Goal: Navigation & Orientation: Find specific page/section

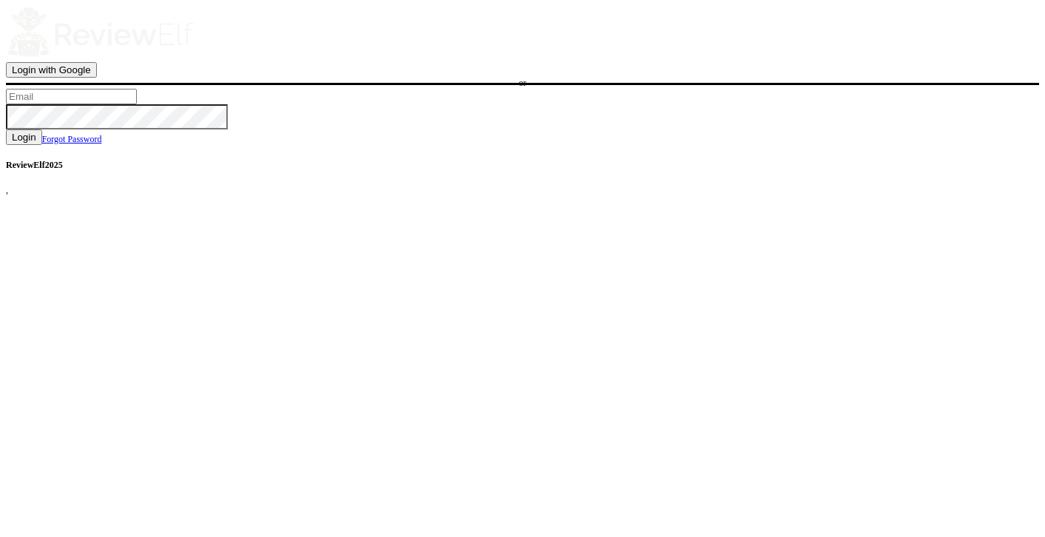
click at [137, 104] on input "text" at bounding box center [71, 97] width 131 height 16
type input "charles.johnson@reviewinsights.org"
click at [42, 145] on button "Login" at bounding box center [24, 137] width 36 height 16
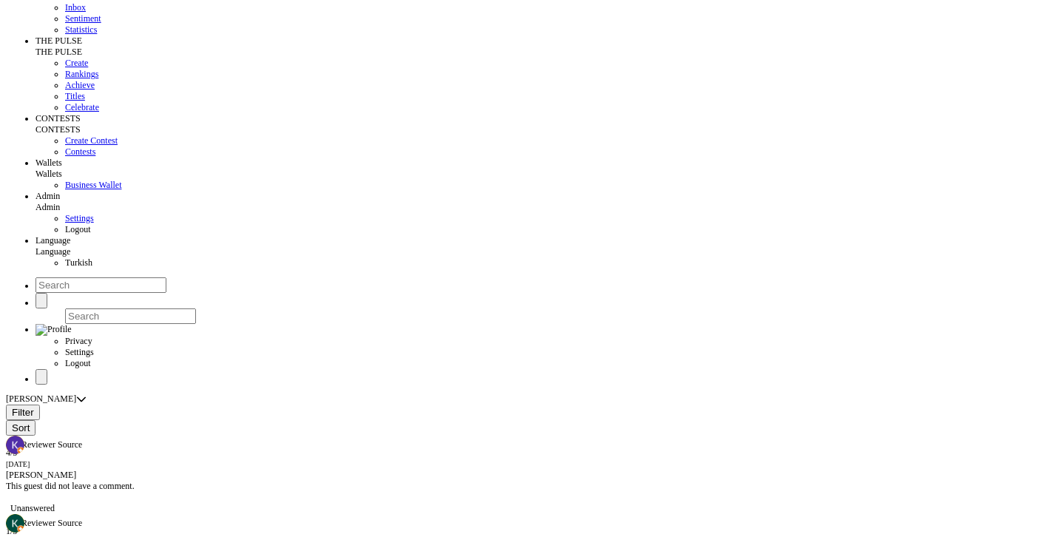
scroll to position [158, 0]
click at [65, 68] on span "Create" at bounding box center [76, 63] width 23 height 10
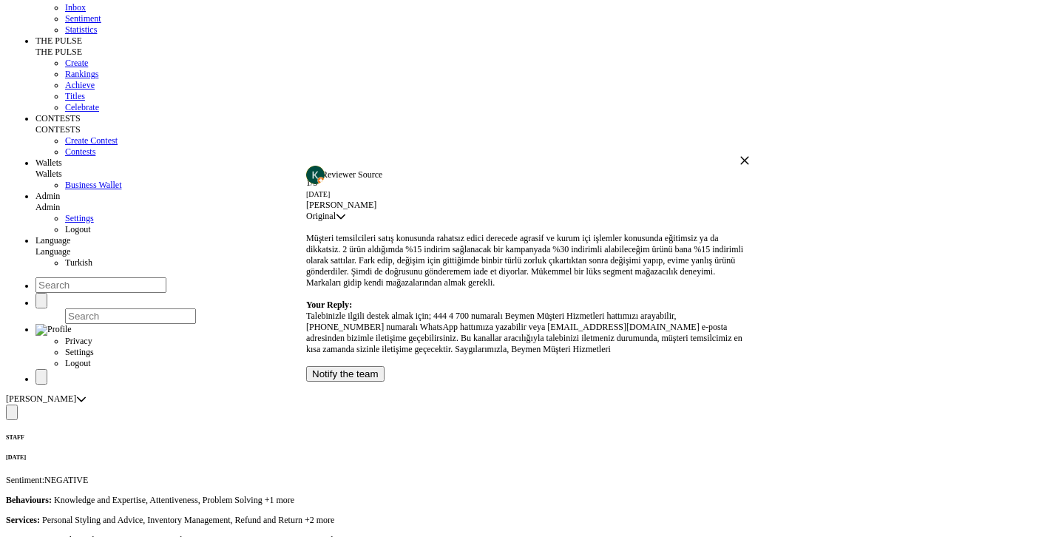
click at [739, 155] on icon "button" at bounding box center [744, 160] width 10 height 10
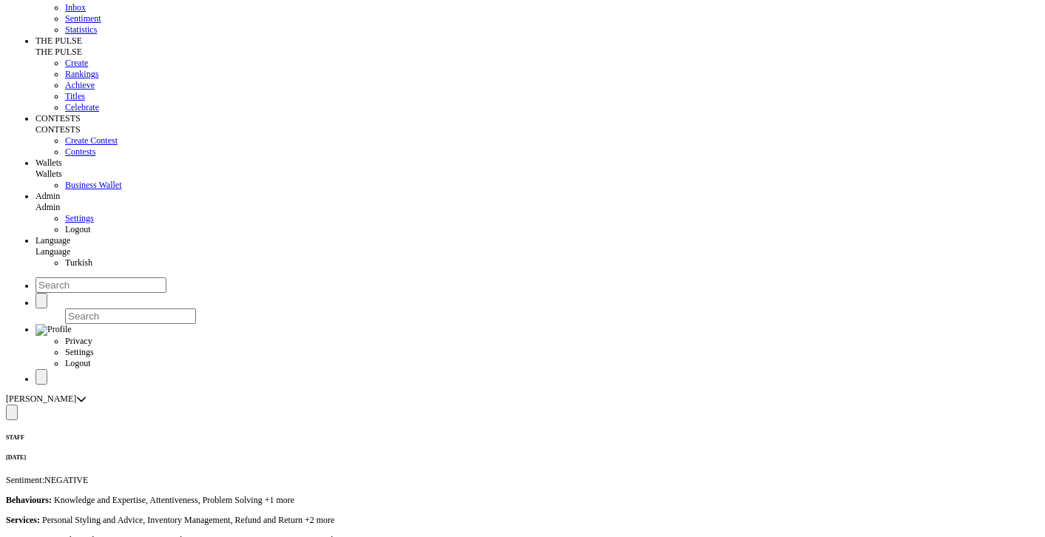
click at [65, 13] on span "Inbox" at bounding box center [75, 7] width 21 height 10
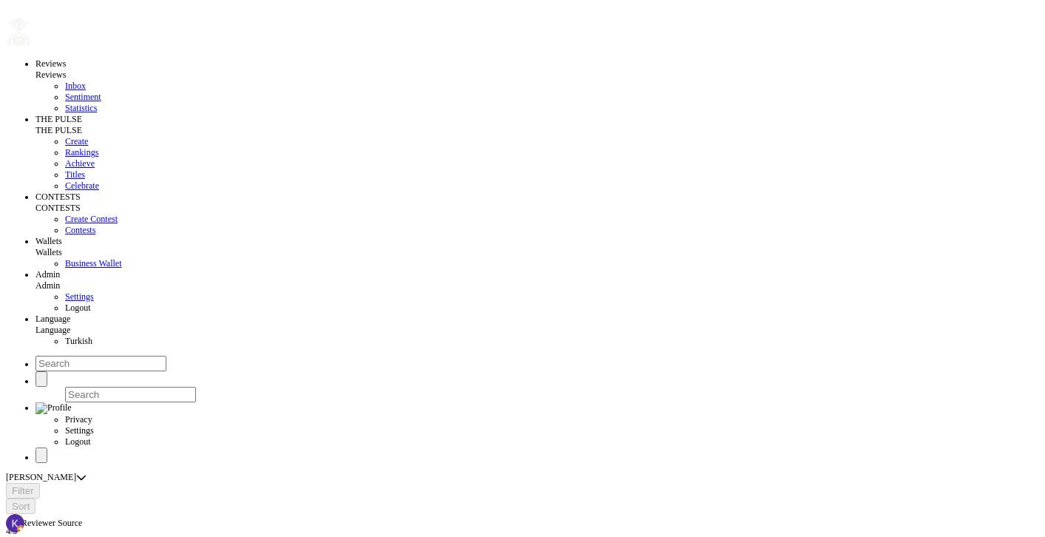
radio input "false"
click at [698, 41] on div "Reviews Reviews Inbox Sentiment Statistics THE PULSE THE PULSE Create Rankings …" at bounding box center [522, 234] width 1033 height 457
click at [41, 456] on span "button" at bounding box center [41, 456] width 0 height 0
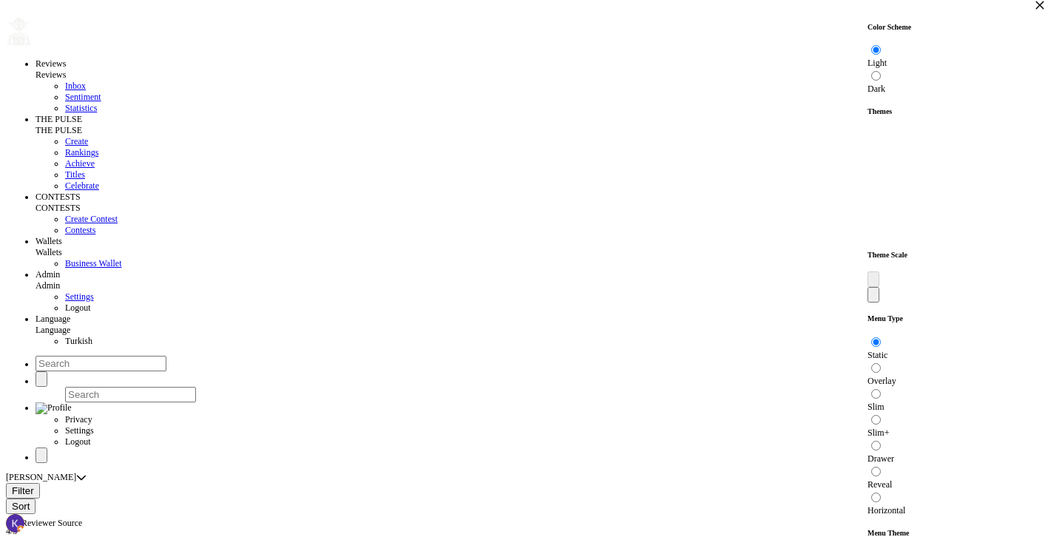
click at [881, 55] on input "radio" at bounding box center [876, 50] width 10 height 10
click at [881, 71] on input "radio" at bounding box center [876, 76] width 10 height 10
radio input "true"
click at [881, 55] on input "radio" at bounding box center [876, 50] width 10 height 10
radio input "true"
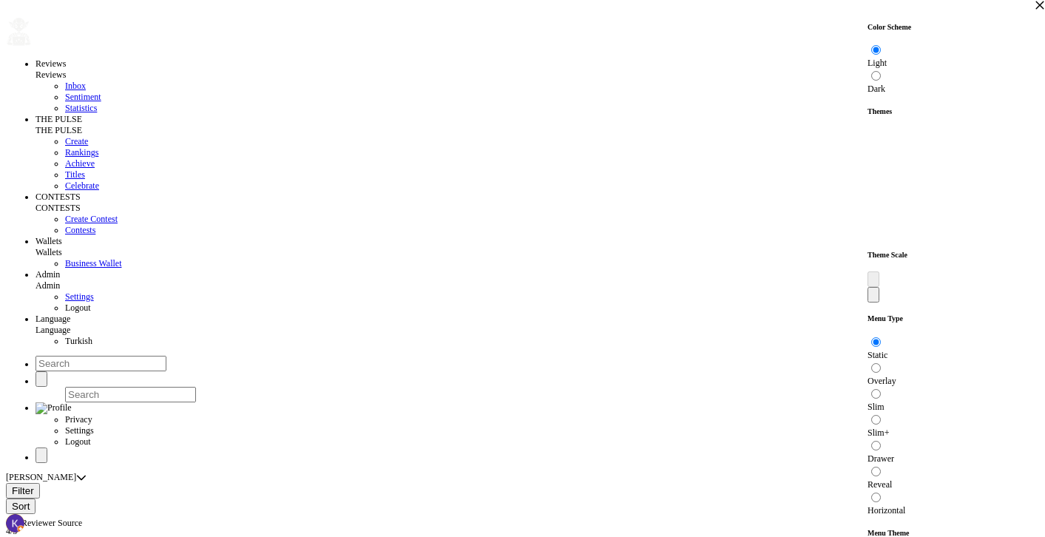
radio input "true"
click at [881, 71] on input "radio" at bounding box center [876, 76] width 10 height 10
radio input "true"
radio input "false"
radio input "true"
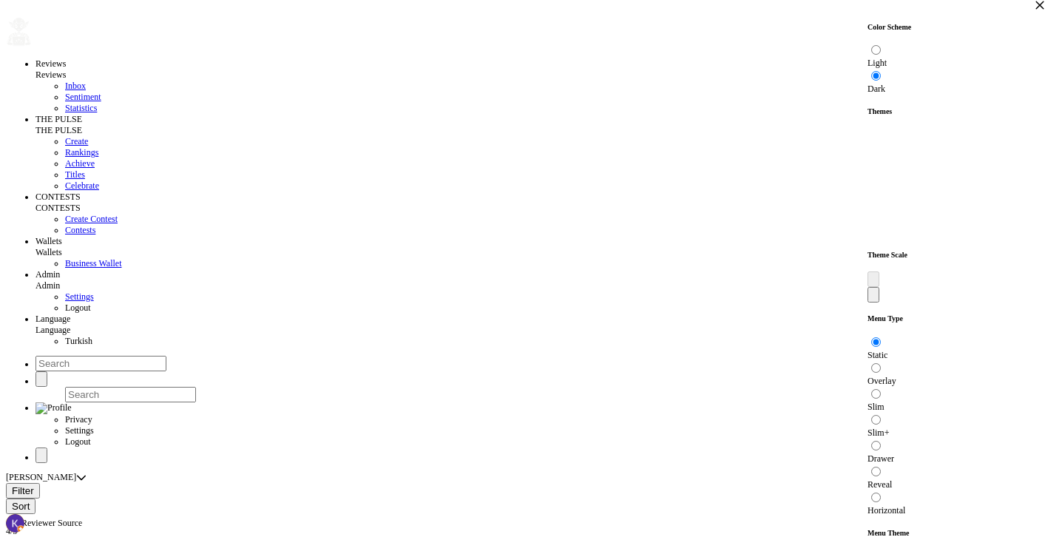
click at [867, 158] on button at bounding box center [867, 158] width 0 height 0
click at [867, 147] on button at bounding box center [867, 147] width 0 height 0
click at [867, 225] on button at bounding box center [867, 225] width 0 height 0
click at [867, 236] on button at bounding box center [867, 236] width 0 height 0
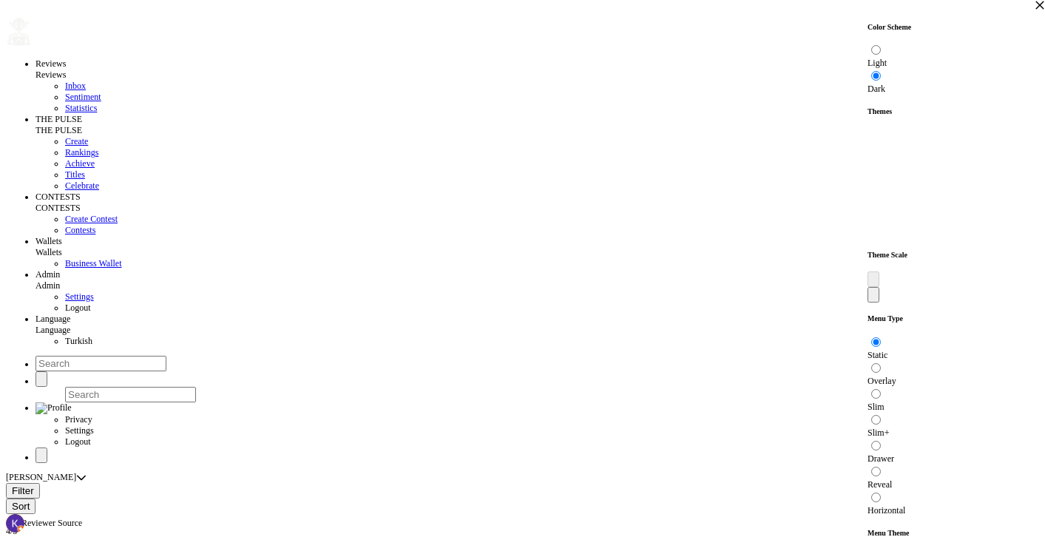
click at [867, 136] on button at bounding box center [867, 136] width 0 height 0
click at [881, 363] on input "Overlay" at bounding box center [876, 368] width 10 height 10
radio input "true"
click at [881, 363] on input "Overlay" at bounding box center [876, 368] width 10 height 10
click at [881, 415] on input "Slim+" at bounding box center [876, 420] width 10 height 10
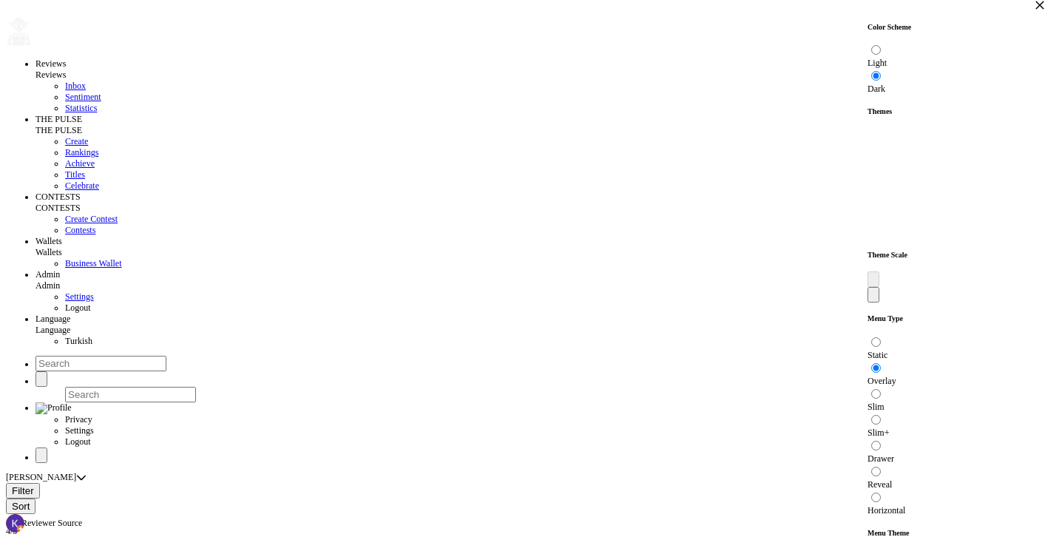
radio input "true"
click at [881, 467] on input "Reveal" at bounding box center [876, 472] width 10 height 10
radio input "true"
click at [881, 441] on input "Drawer" at bounding box center [876, 446] width 10 height 10
radio input "true"
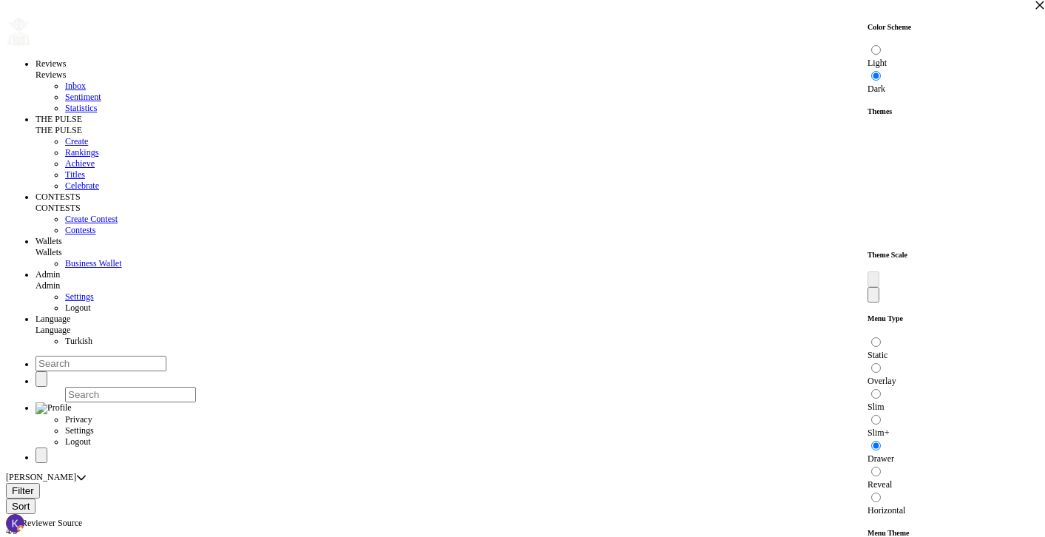
click at [881, 492] on input "Slim+" at bounding box center [876, 497] width 10 height 10
radio input "true"
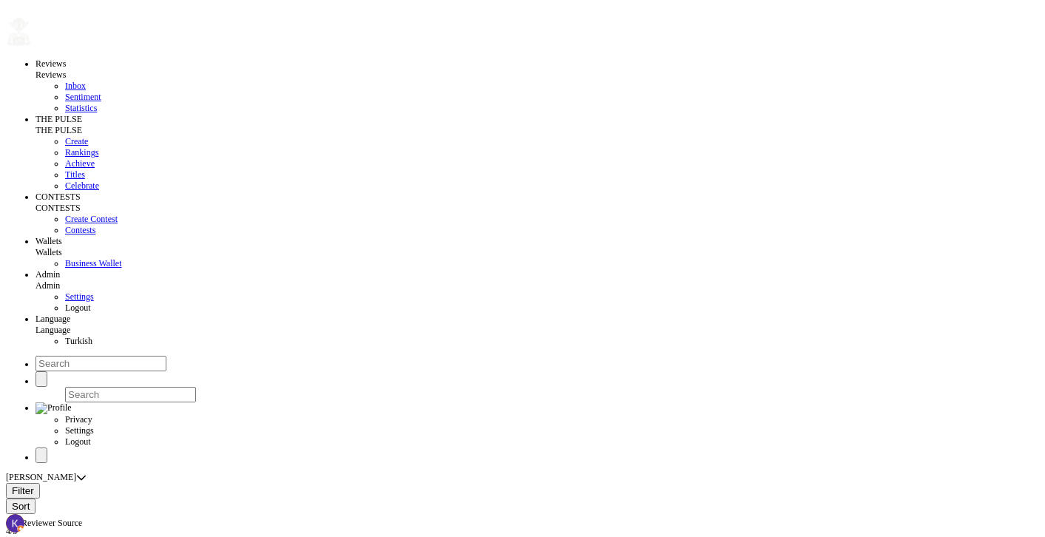
click at [123, 25] on div "Color Scheme Light Dark Themes Theme Scale Menu Type Static Overlay Slim Slim+ …" at bounding box center [522, 268] width 1045 height 537
click at [66, 70] on icon at bounding box center [66, 75] width 0 height 10
click at [82, 125] on span "THE PULSE" at bounding box center [58, 130] width 47 height 10
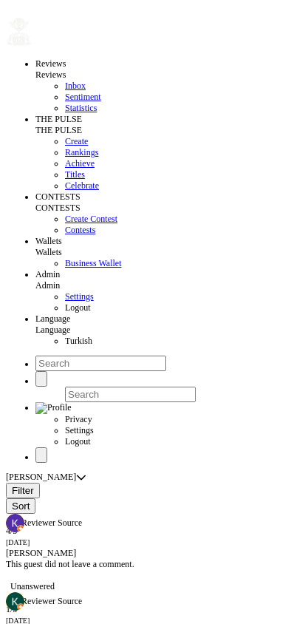
click at [6, 14] on icon "button" at bounding box center [6, 14] width 0 height 0
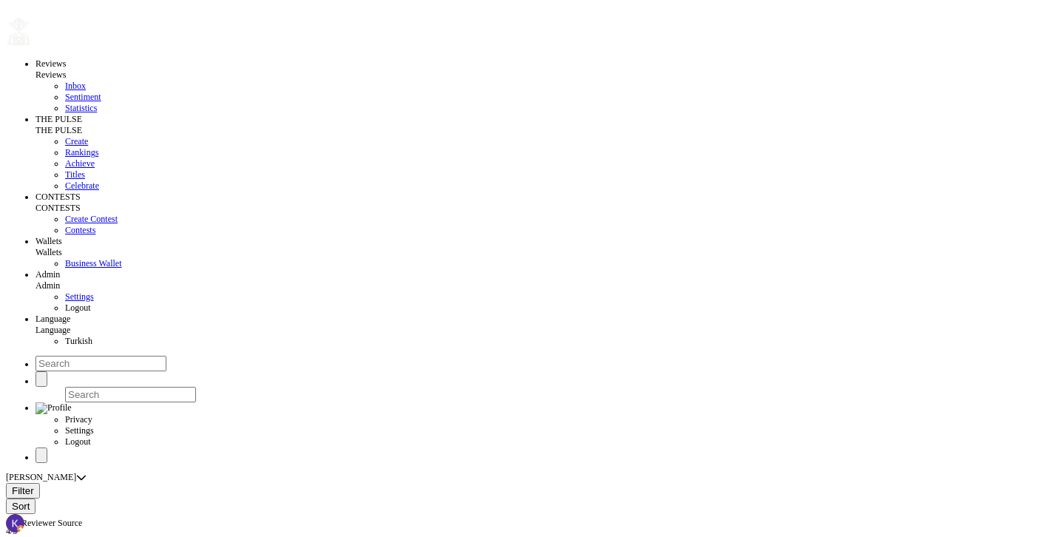
click at [41, 456] on span "button" at bounding box center [41, 456] width 0 height 0
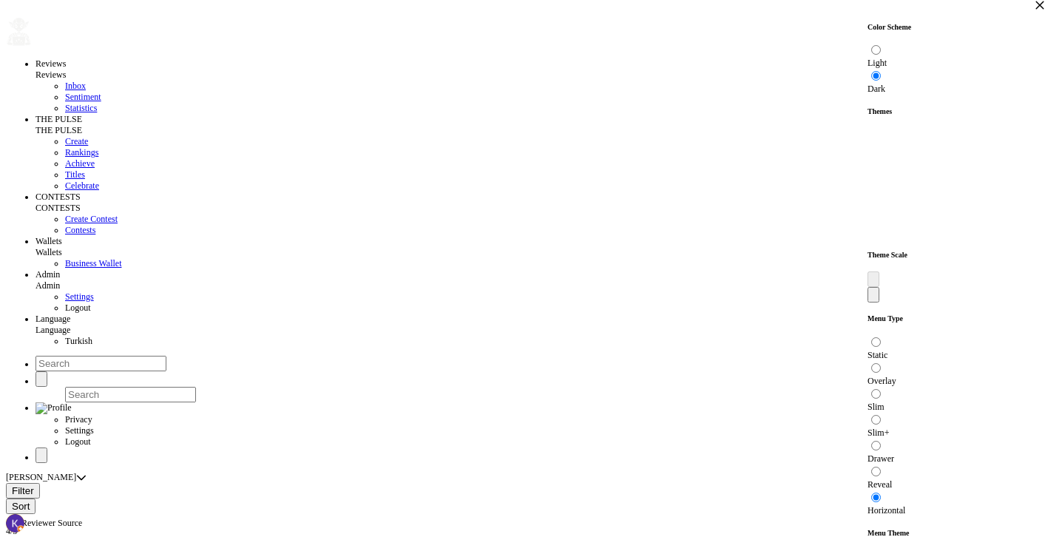
click at [867, 169] on button at bounding box center [867, 169] width 0 height 0
click at [881, 337] on input "Static" at bounding box center [876, 342] width 10 height 10
radio input "true"
click at [881, 492] on input "Slim+" at bounding box center [876, 497] width 10 height 10
radio input "true"
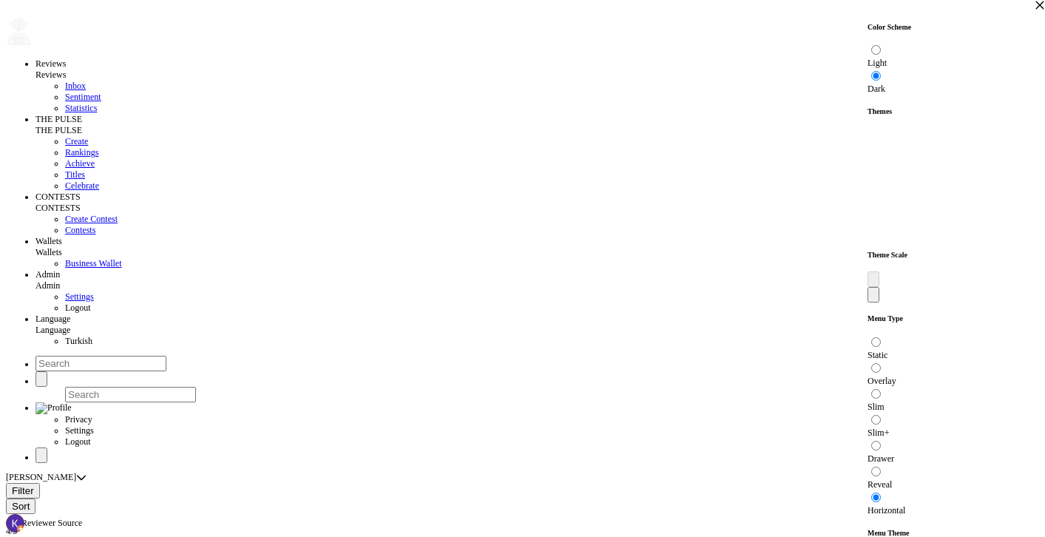
click at [161, 24] on div "Color Scheme Light Dark Themes Theme Scale Menu Type Static Overlay Slim Slim+ …" at bounding box center [522, 268] width 1045 height 537
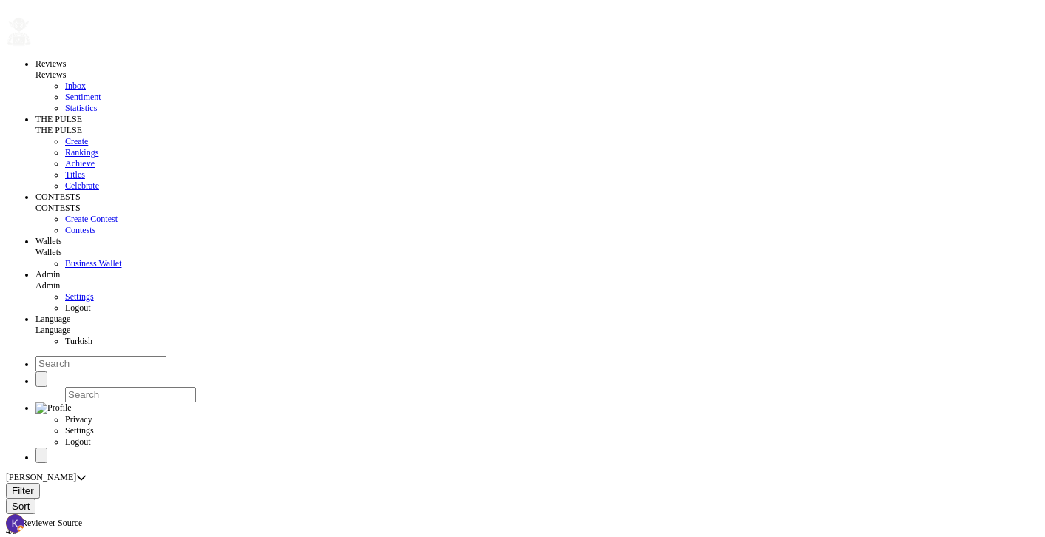
click at [66, 70] on span "Reviews" at bounding box center [50, 75] width 30 height 10
click at [82, 125] on link "THE PULSE" at bounding box center [58, 130] width 47 height 10
click at [81, 203] on span "CONTESTS" at bounding box center [57, 208] width 45 height 10
click at [62, 247] on span "Wallets" at bounding box center [48, 252] width 27 height 10
click at [60, 280] on span "Admin" at bounding box center [47, 285] width 24 height 10
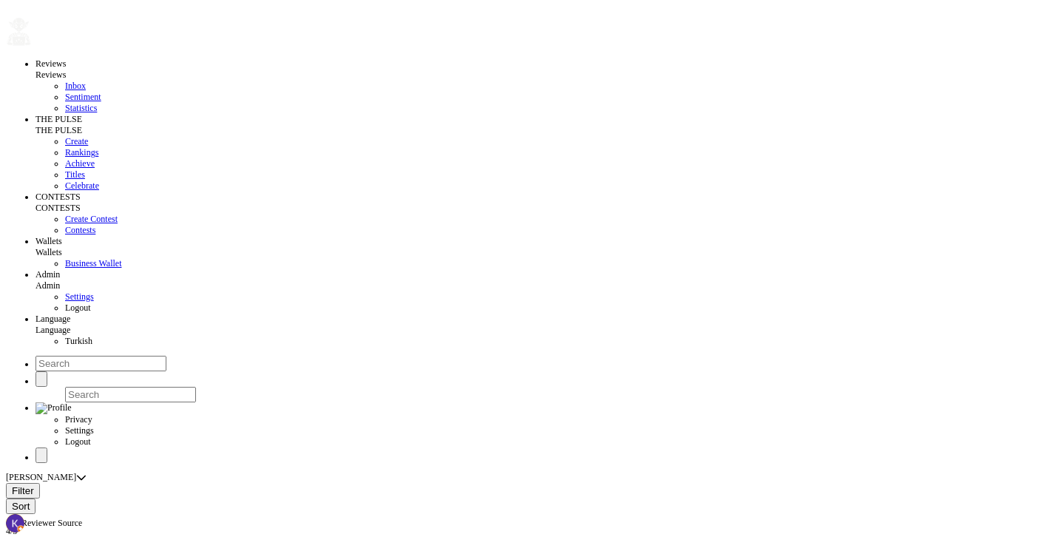
click at [101, 92] on span "Sentiment" at bounding box center [83, 97] width 36 height 10
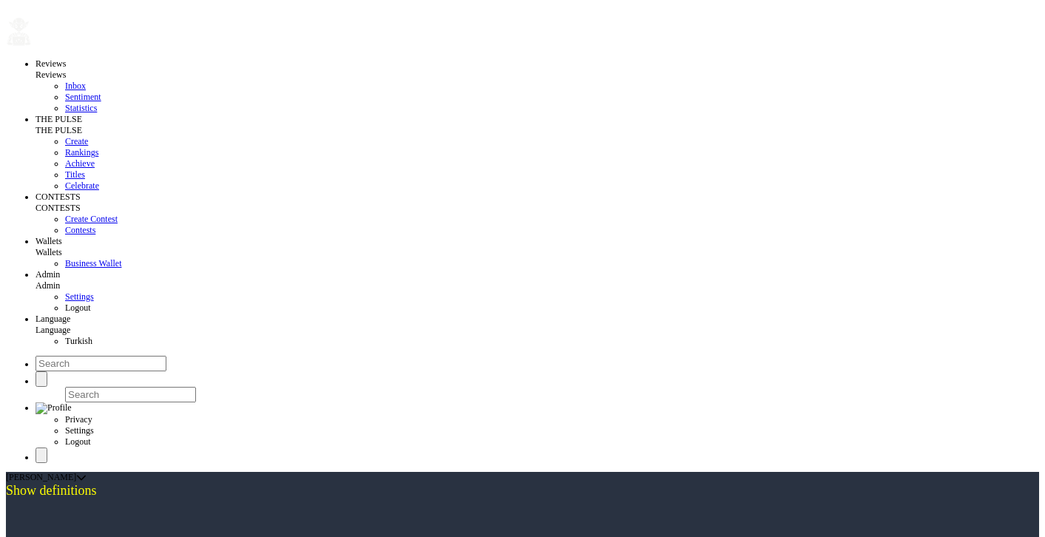
click at [72, 402] on img at bounding box center [53, 408] width 36 height 12
click at [905, 356] on ul "Privacy Settings Logout" at bounding box center [522, 409] width 1033 height 107
click at [41, 379] on span "button" at bounding box center [41, 379] width 0 height 0
click at [41, 456] on span "button" at bounding box center [41, 456] width 0 height 0
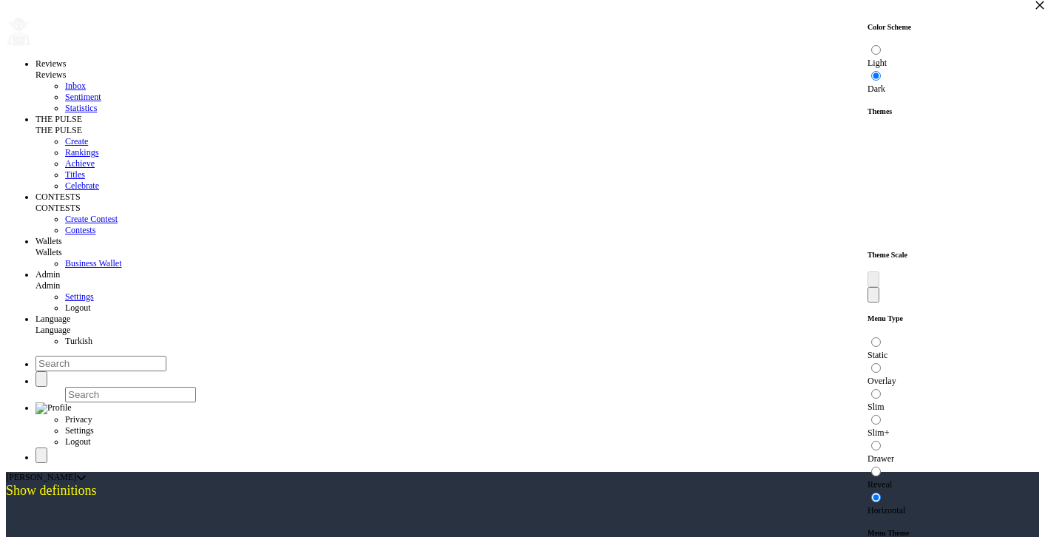
click at [741, 40] on div "Color Scheme Light Dark Themes Theme Scale Menu Type Static Overlay Slim Slim+ …" at bounding box center [522, 268] width 1045 height 537
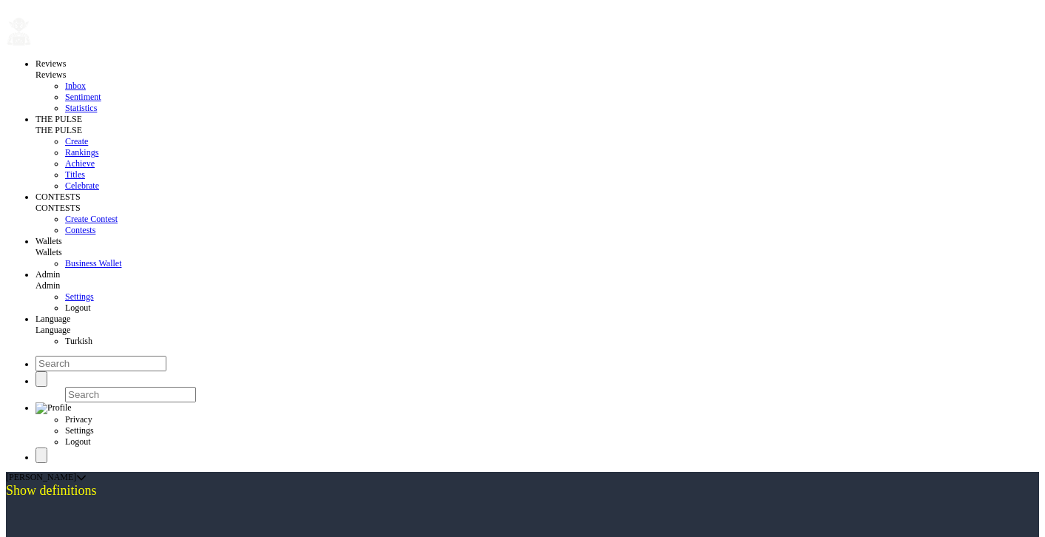
click at [78, 483] on span "Show definitions" at bounding box center [51, 490] width 91 height 15
click at [72, 483] on span "Hide definitions" at bounding box center [49, 490] width 86 height 15
click at [82, 125] on span "THE PULSE" at bounding box center [58, 130] width 47 height 10
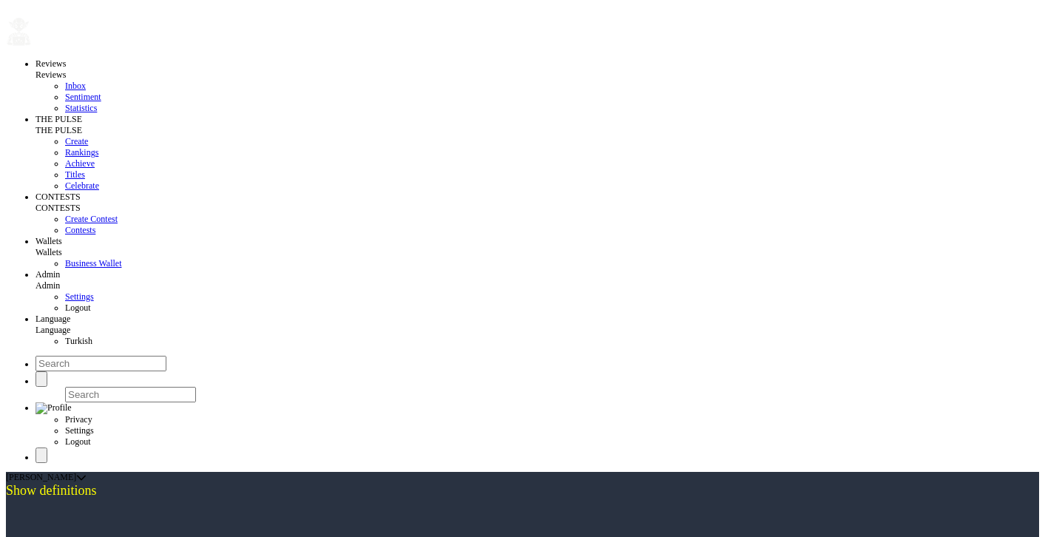
click at [82, 125] on span "THE PULSE" at bounding box center [58, 130] width 47 height 10
click at [238, 41] on div "Reviews Reviews Inbox Sentiment Statistics THE PULSE THE PULSE Create Rankings …" at bounding box center [522, 234] width 1033 height 457
click at [248, 46] on div "Reviews Reviews Inbox Sentiment Statistics THE PULSE THE PULSE Create Rankings …" at bounding box center [522, 234] width 1033 height 457
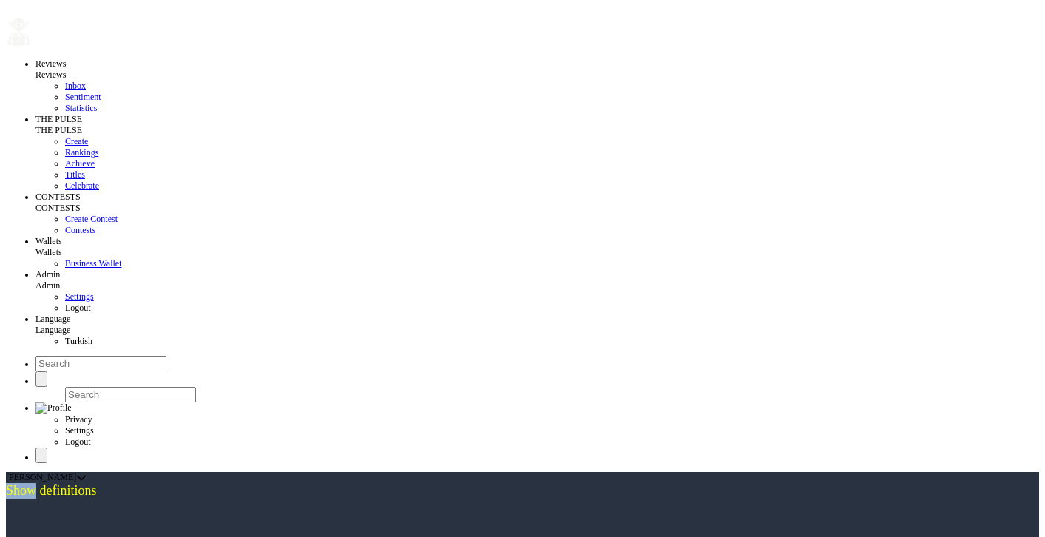
click at [70, 325] on link "Language" at bounding box center [52, 330] width 35 height 10
click at [66, 70] on span "Reviews" at bounding box center [50, 75] width 30 height 10
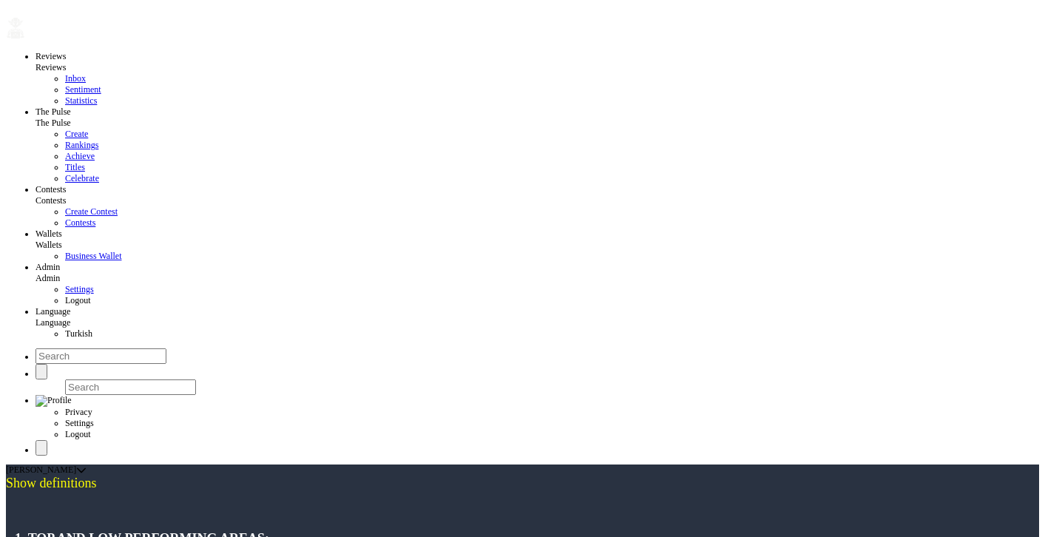
click at [66, 62] on span "Reviews" at bounding box center [50, 67] width 30 height 10
click at [71, 118] on span "The Pulse" at bounding box center [52, 123] width 35 height 10
click at [66, 195] on span "Contests" at bounding box center [50, 200] width 30 height 10
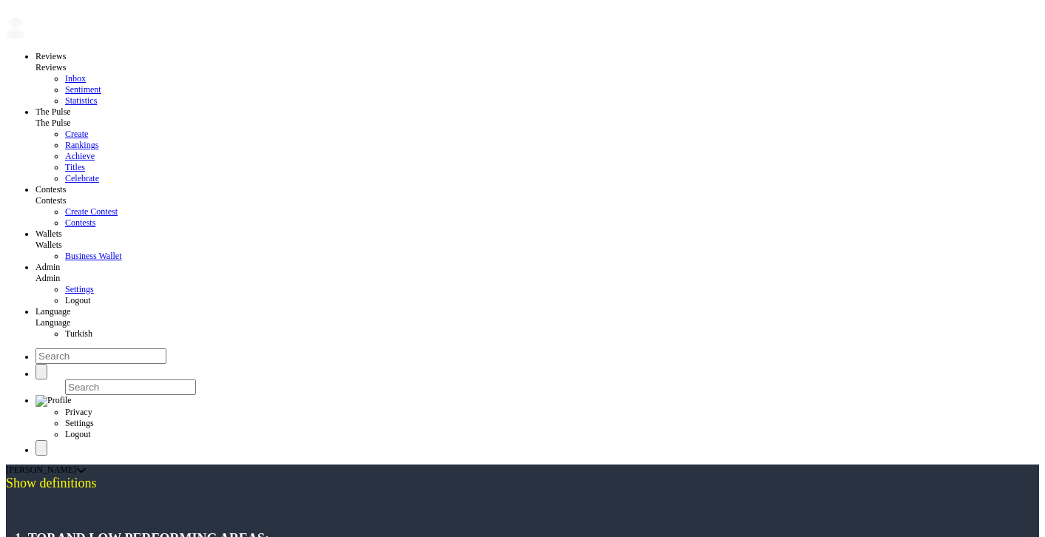
click at [66, 62] on span "Reviews" at bounding box center [50, 67] width 30 height 10
click at [71, 118] on link "The Pulse" at bounding box center [52, 123] width 35 height 10
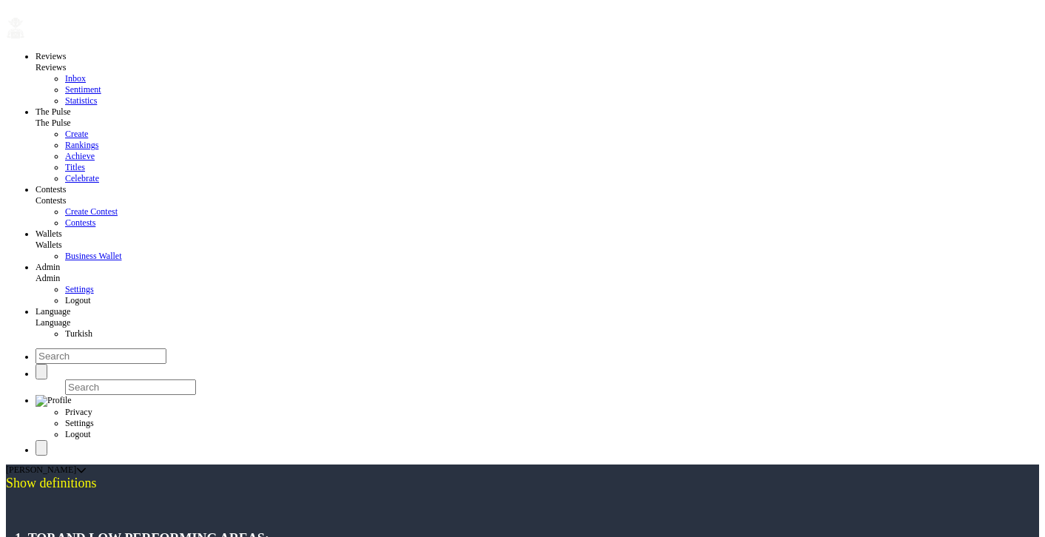
click at [66, 62] on span "Reviews" at bounding box center [50, 67] width 30 height 10
click at [6, 14] on icon "button" at bounding box center [6, 14] width 0 height 0
click at [66, 62] on span "Reviews" at bounding box center [50, 67] width 30 height 10
click at [97, 101] on link "Statistics" at bounding box center [81, 100] width 32 height 10
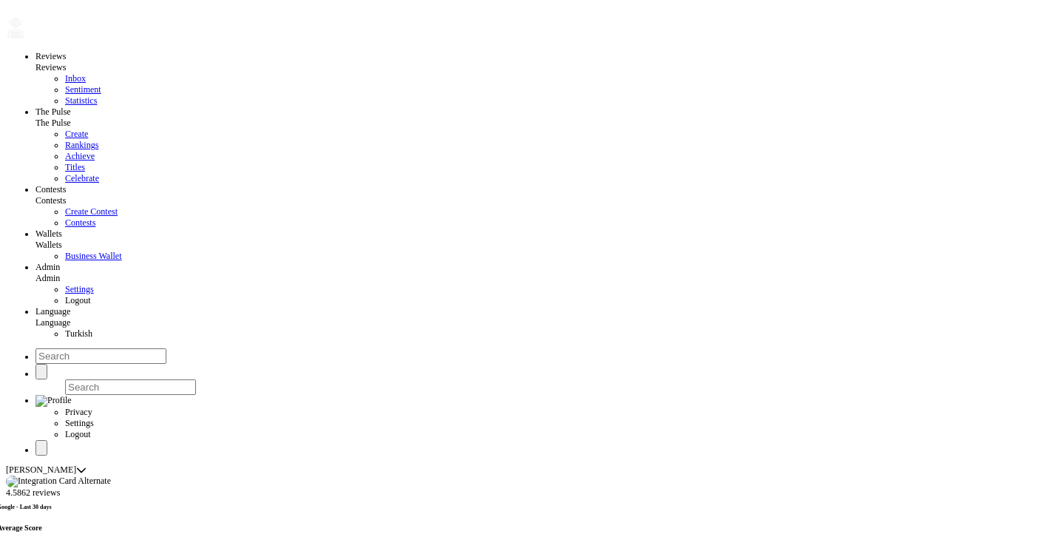
click at [580, 51] on ul "Reviews Reviews Inbox Sentiment Statistics The Pulse The Pulse Create Rankings …" at bounding box center [522, 195] width 1033 height 288
click at [71, 118] on span "The Pulse" at bounding box center [52, 123] width 35 height 10
click at [66, 62] on span "Reviews" at bounding box center [50, 67] width 30 height 10
click at [121, 251] on link "Business Wallet" at bounding box center [93, 256] width 56 height 10
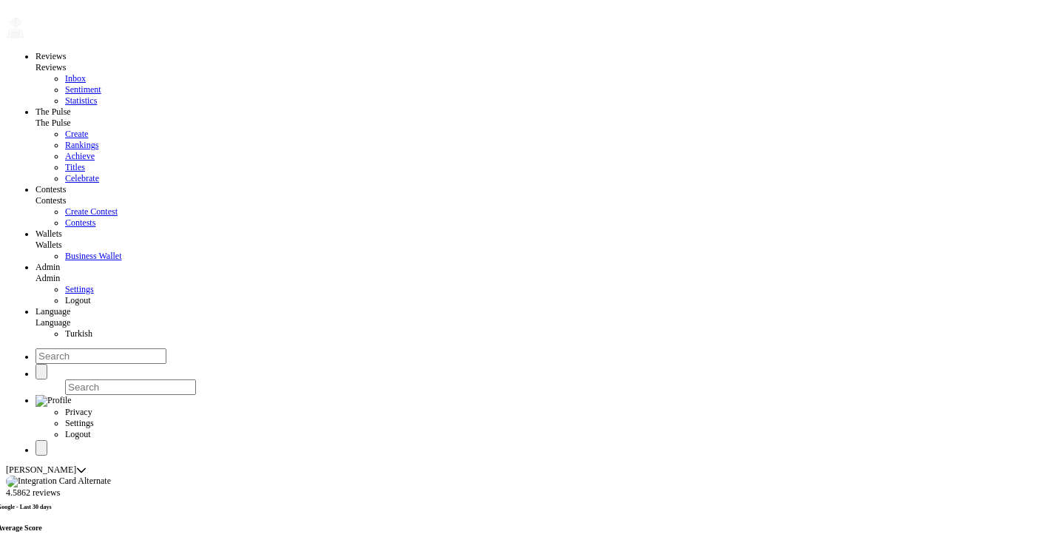
click at [615, 51] on ul "Reviews Reviews Inbox Sentiment Statistics The Pulse The Pulse Create Rankings …" at bounding box center [522, 195] width 1033 height 288
click at [629, 51] on ul "Reviews Reviews Inbox Sentiment Statistics The Pulse The Pulse Create Rankings …" at bounding box center [522, 195] width 1033 height 288
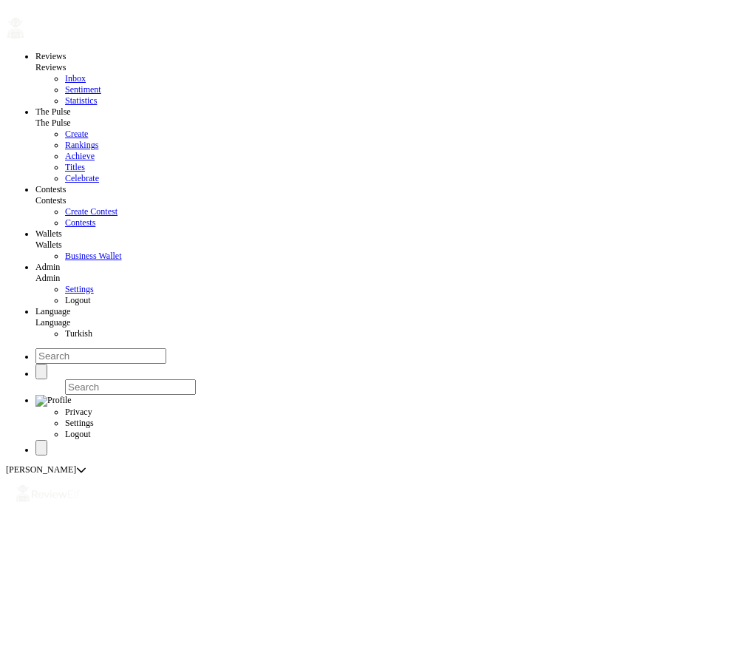
click at [608, 33] on div "Reviews Reviews Inbox Sentiment Statistics The Pulse The Pulse Create Rankings …" at bounding box center [370, 231] width 728 height 450
click at [634, 28] on div "Reviews Reviews Inbox Sentiment Statistics The Pulse The Pulse Create Rankings …" at bounding box center [370, 231] width 728 height 450
click at [640, 24] on div "Reviews Reviews Inbox Sentiment Statistics The Pulse The Pulse Create Rankings …" at bounding box center [370, 231] width 728 height 450
click at [598, 32] on div "Reviews Reviews Inbox Sentiment Statistics The Pulse The Pulse Create Rankings …" at bounding box center [370, 231] width 728 height 450
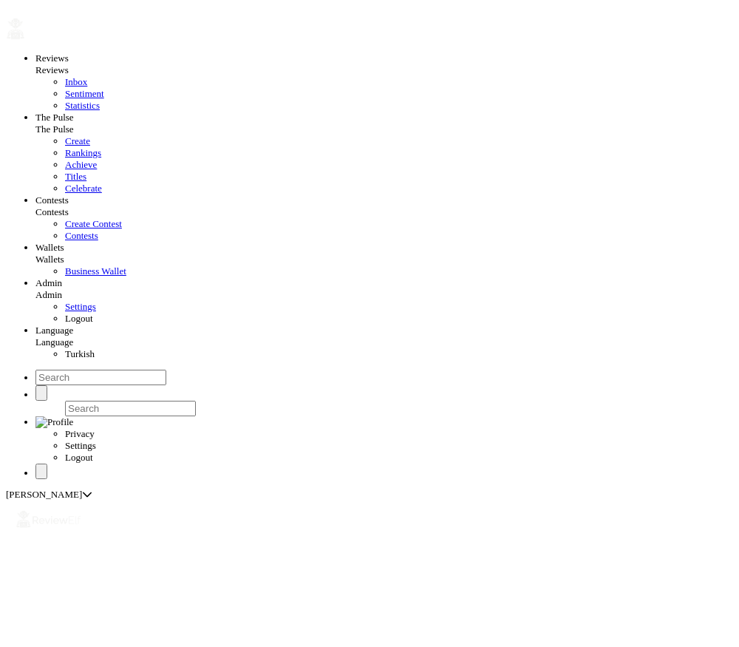
click at [74, 123] on span "The Pulse" at bounding box center [54, 128] width 38 height 11
click at [69, 64] on span "Reviews" at bounding box center [51, 69] width 33 height 11
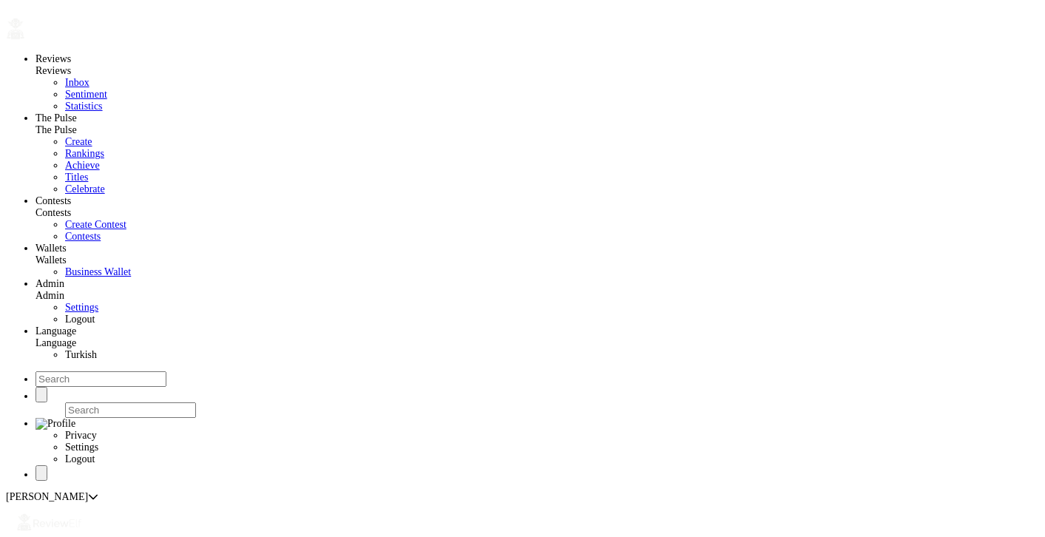
click at [77, 124] on span "The Pulse" at bounding box center [55, 129] width 41 height 11
click at [92, 136] on span "Create" at bounding box center [78, 141] width 27 height 11
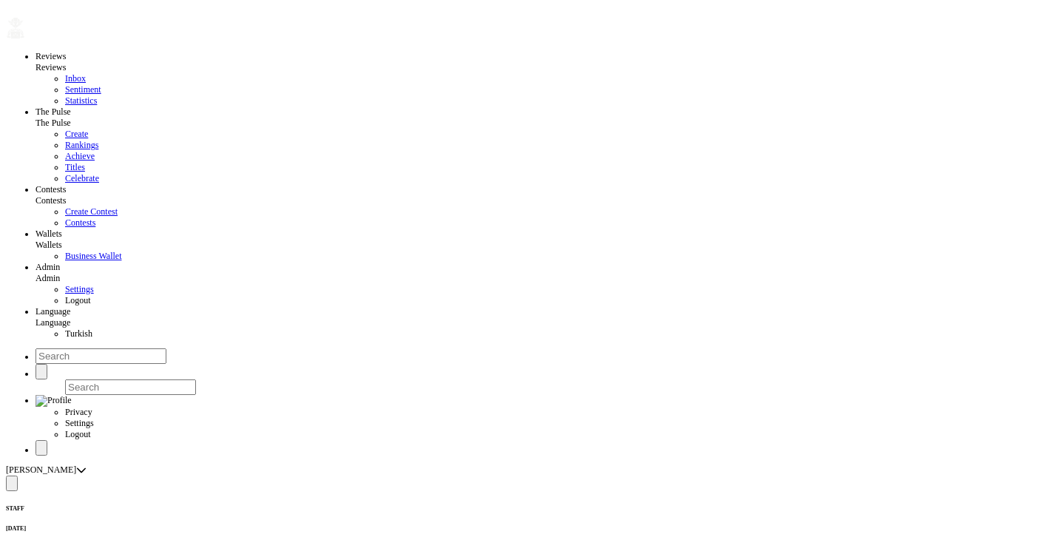
click at [71, 118] on span "The Pulse" at bounding box center [52, 123] width 35 height 10
click at [66, 62] on span "Reviews" at bounding box center [50, 67] width 30 height 10
click at [86, 73] on link "Inbox" at bounding box center [75, 78] width 21 height 10
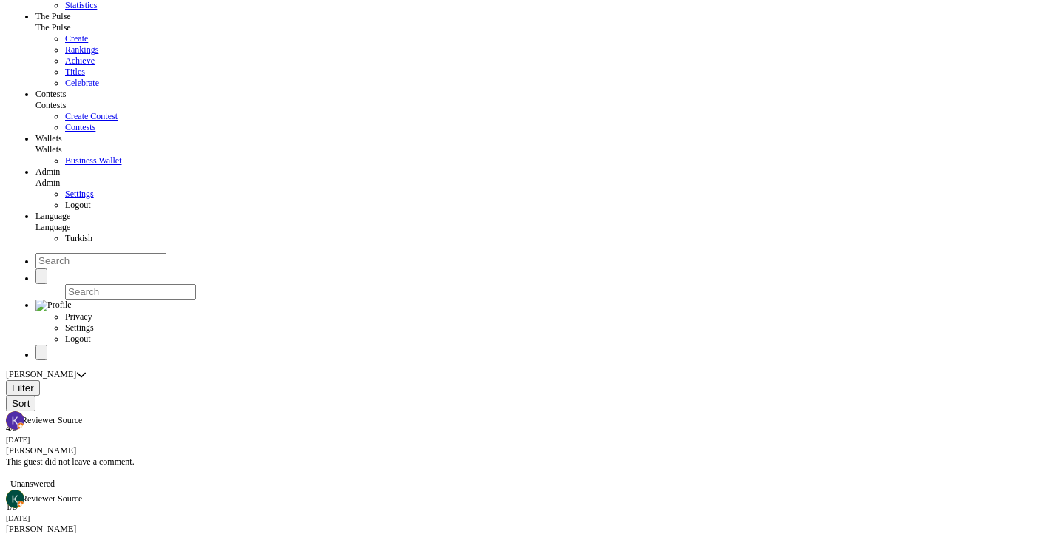
scroll to position [104, 0]
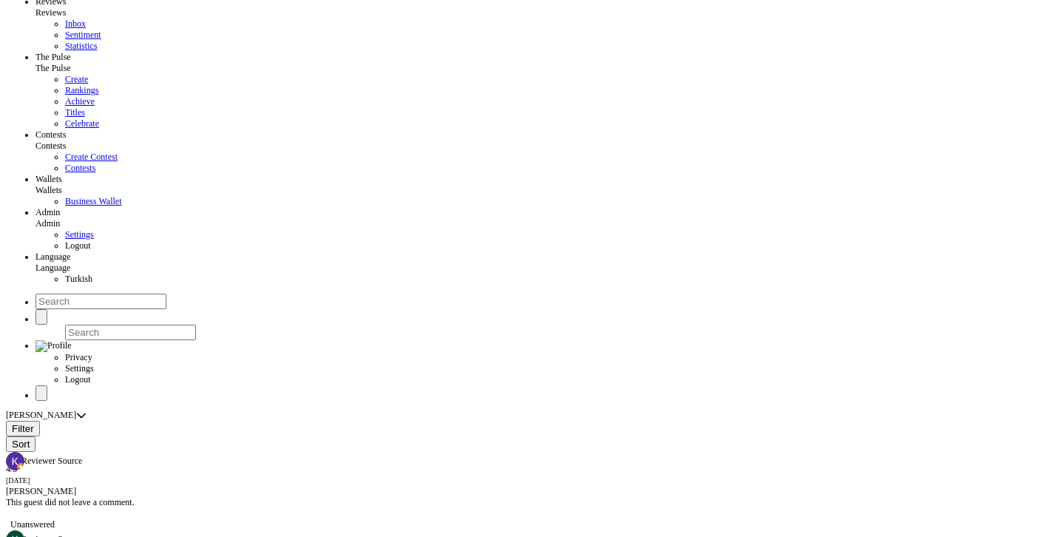
scroll to position [0, 0]
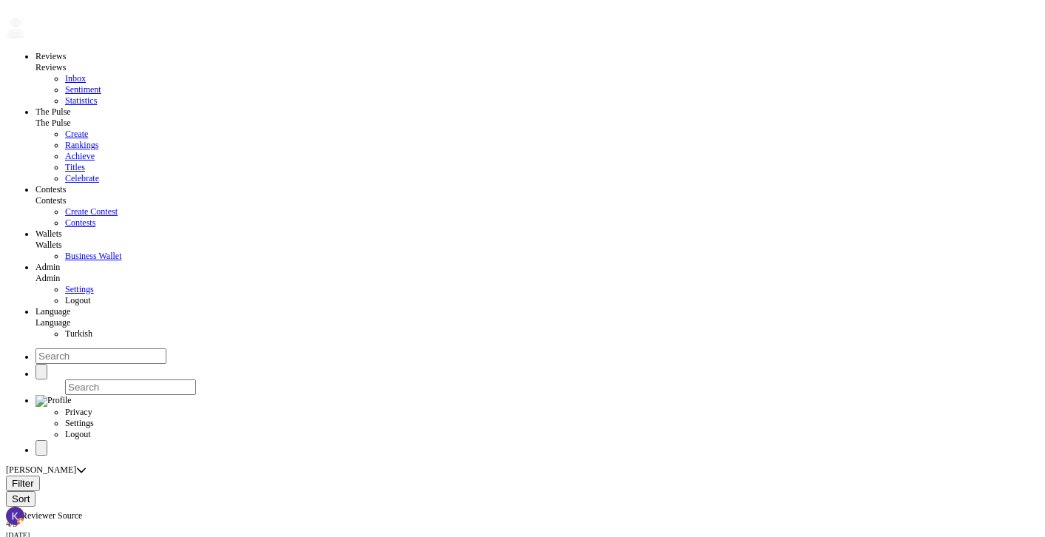
click at [62, 240] on span "Wallets" at bounding box center [48, 245] width 27 height 10
click at [66, 195] on span "Contests" at bounding box center [50, 200] width 30 height 10
click at [71, 118] on span "The Pulse" at bounding box center [52, 123] width 35 height 10
click at [66, 62] on span "Reviews" at bounding box center [50, 67] width 30 height 10
click at [66, 195] on span "Contests" at bounding box center [50, 200] width 30 height 10
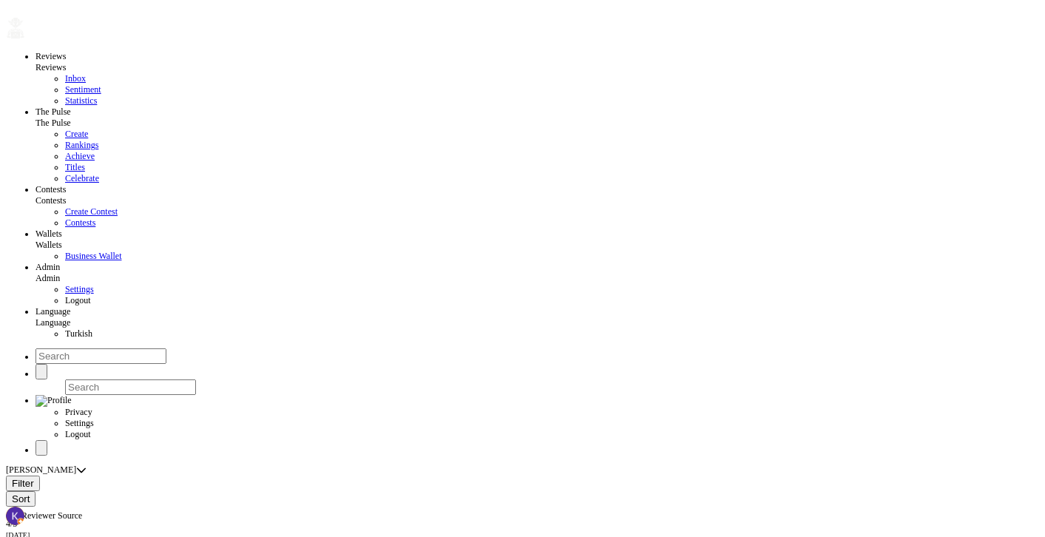
click at [71, 118] on link "The Pulse" at bounding box center [52, 123] width 35 height 10
click at [71, 118] on span "The Pulse" at bounding box center [52, 123] width 35 height 10
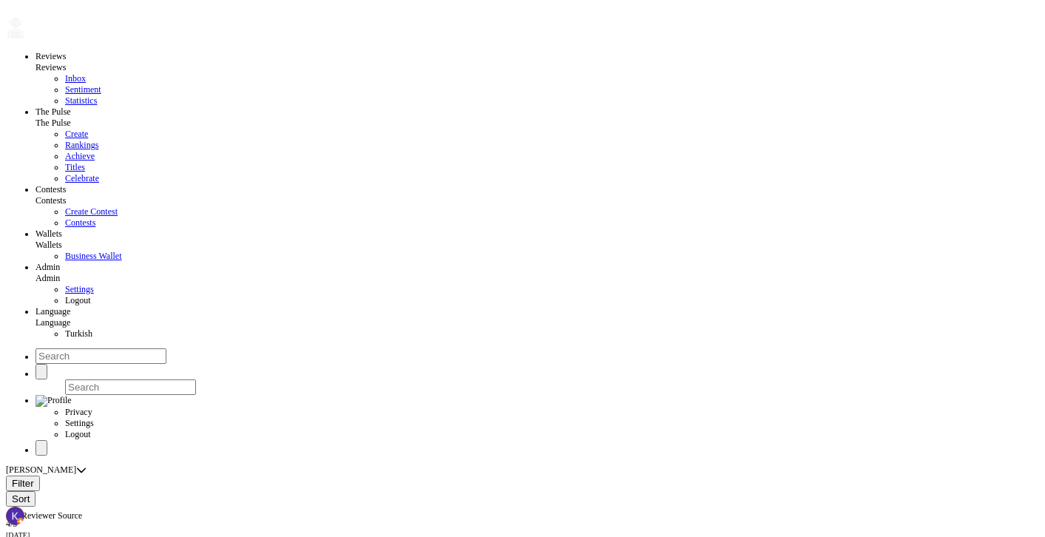
click at [71, 118] on span "The Pulse" at bounding box center [52, 123] width 35 height 10
click at [62, 240] on span "Wallets" at bounding box center [48, 245] width 27 height 10
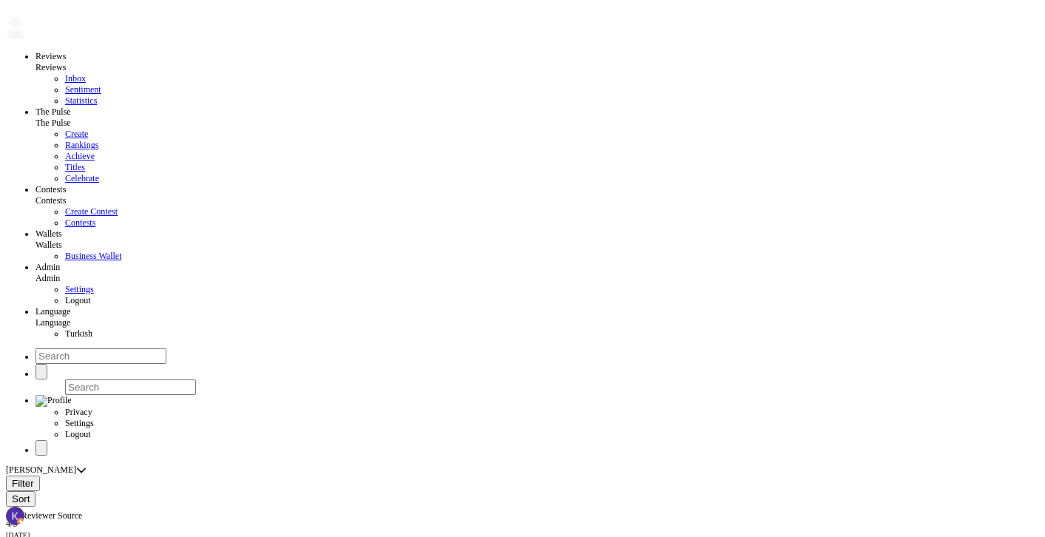
click at [711, 39] on div "Reviews Reviews Inbox Sentiment Statistics The Pulse The Pulse Create Rankings …" at bounding box center [522, 231] width 1033 height 450
click at [60, 273] on link "Admin" at bounding box center [47, 278] width 24 height 10
click at [91, 295] on span "Logout" at bounding box center [78, 300] width 26 height 10
